Goal: Task Accomplishment & Management: Use online tool/utility

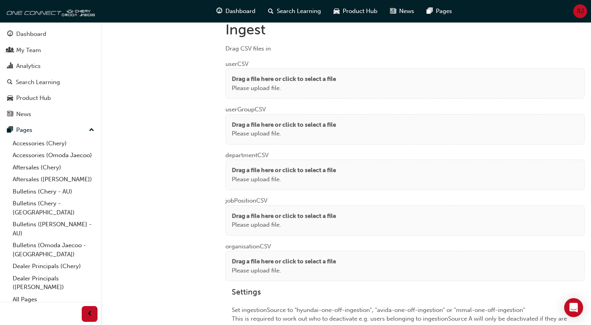
scroll to position [585, 0]
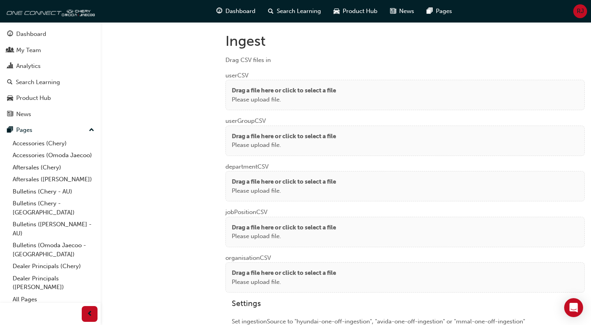
click at [272, 91] on p "Drag a file here or click to select a file" at bounding box center [284, 90] width 104 height 9
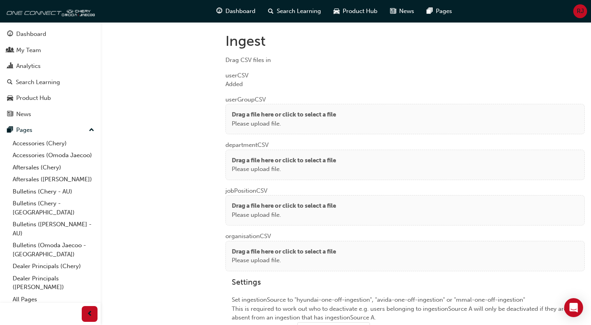
click at [239, 113] on p "Drag a file here or click to select a file" at bounding box center [284, 114] width 104 height 9
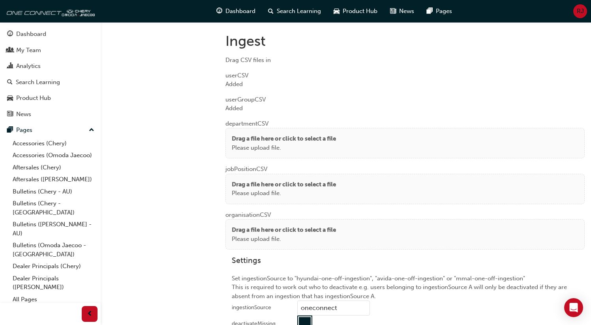
click at [232, 144] on p "Please upload file." at bounding box center [284, 147] width 104 height 9
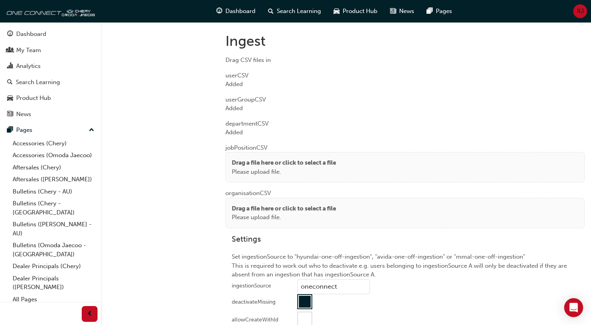
click at [251, 154] on div "Drag a file here or click to select a file Please upload file." at bounding box center [404, 167] width 359 height 30
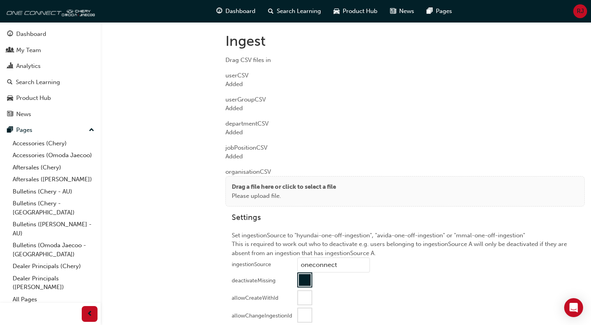
click at [252, 176] on div "Drag a file here or click to select a file Please upload file." at bounding box center [404, 191] width 359 height 30
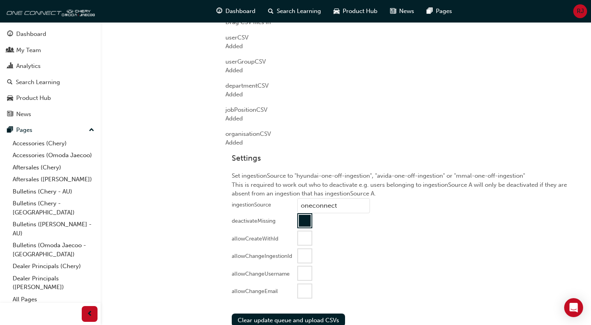
scroll to position [715, 0]
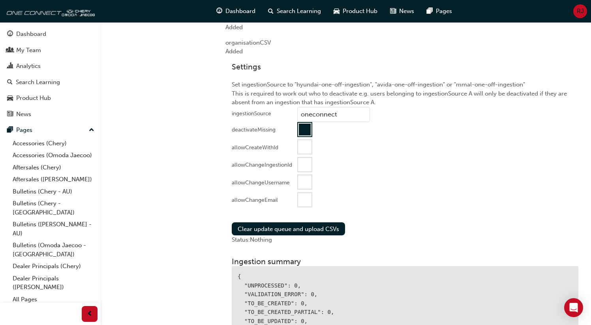
click at [300, 197] on div at bounding box center [304, 199] width 13 height 13
click at [283, 222] on button "Clear update queue and upload CSVs" at bounding box center [288, 228] width 113 height 13
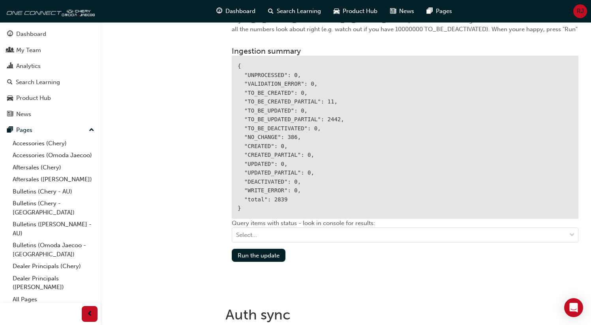
scroll to position [950, 0]
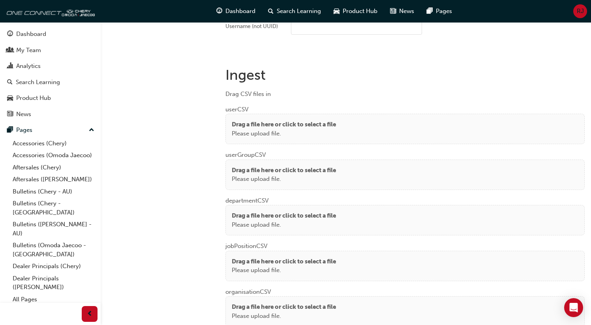
scroll to position [554, 0]
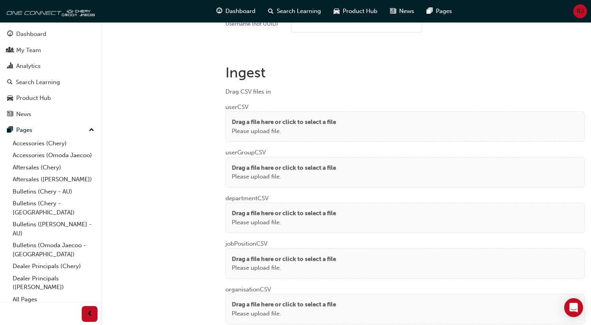
click at [253, 142] on div "userGroup CSV Drag a file here or click to select a file Please upload file." at bounding box center [404, 165] width 359 height 46
click at [254, 129] on p "Please upload file." at bounding box center [284, 131] width 104 height 9
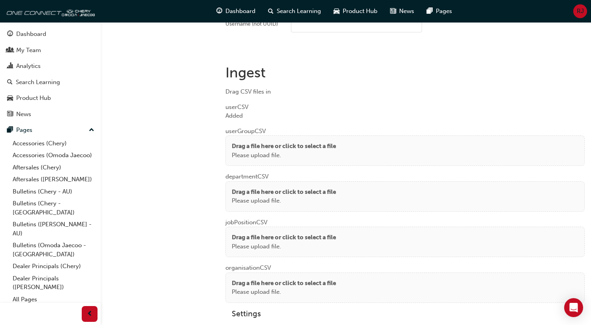
click at [250, 151] on p "Please upload file." at bounding box center [284, 155] width 104 height 9
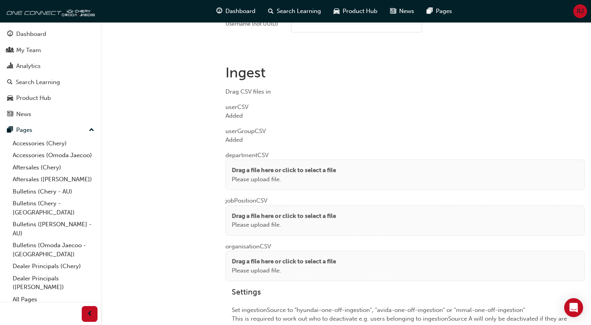
click at [244, 175] on p "Please upload file." at bounding box center [284, 179] width 104 height 9
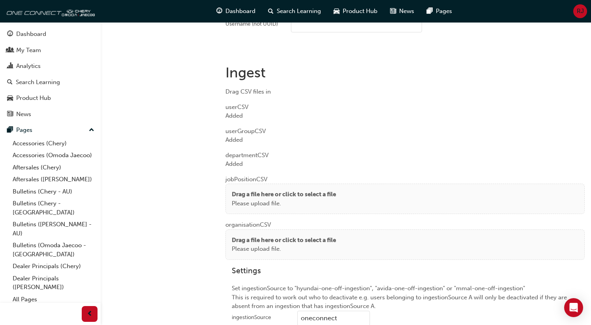
click at [242, 195] on p "Drag a file here or click to select a file" at bounding box center [284, 194] width 104 height 9
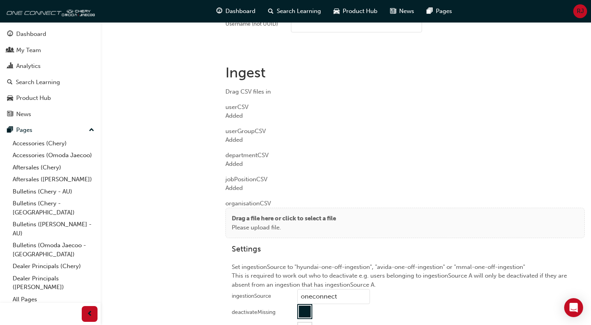
click at [235, 215] on p "Drag a file here or click to select a file" at bounding box center [284, 218] width 104 height 9
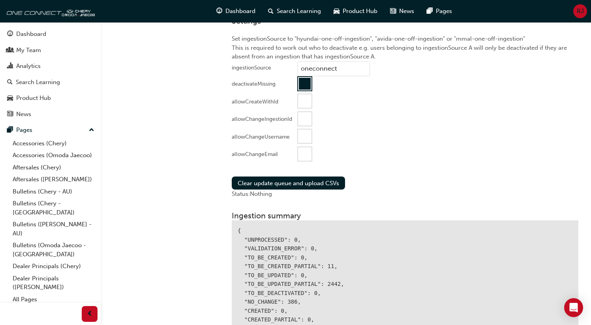
scroll to position [770, 0]
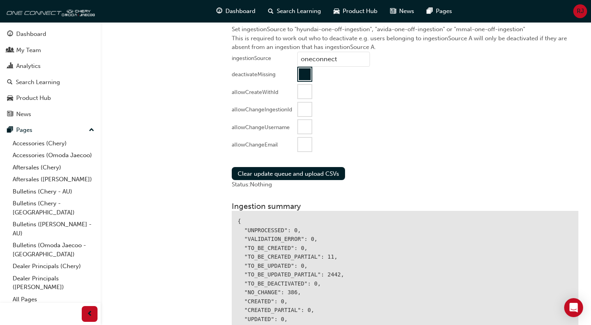
click at [309, 140] on div at bounding box center [304, 144] width 13 height 13
click at [281, 170] on button "Clear update queue and upload CSVs" at bounding box center [288, 173] width 113 height 13
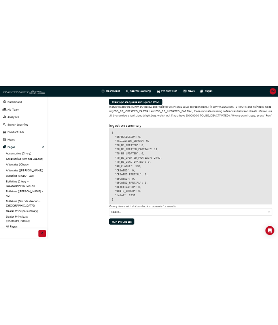
scroll to position [983, 0]
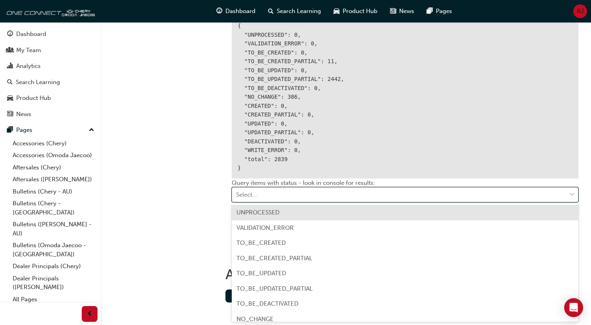
click at [260, 190] on div "Select..." at bounding box center [399, 195] width 334 height 14
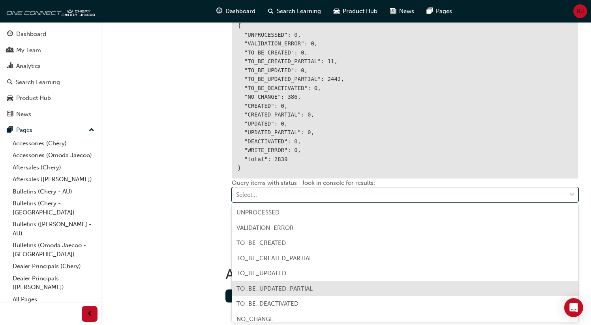
click at [282, 285] on span "TO_BE_UPDATED_PARTIAL" at bounding box center [274, 288] width 76 height 7
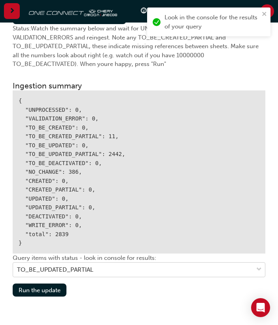
scroll to position [1058, 0]
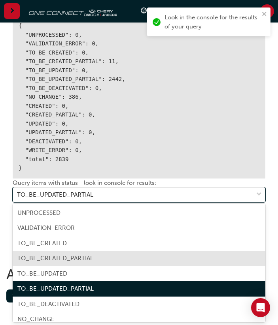
click at [75, 257] on span "TO_BE_CREATED_PARTIAL" at bounding box center [55, 258] width 76 height 7
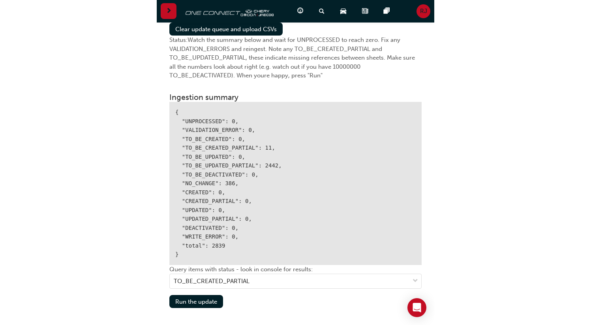
scroll to position [974, 0]
